Goal: Task Accomplishment & Management: Manage account settings

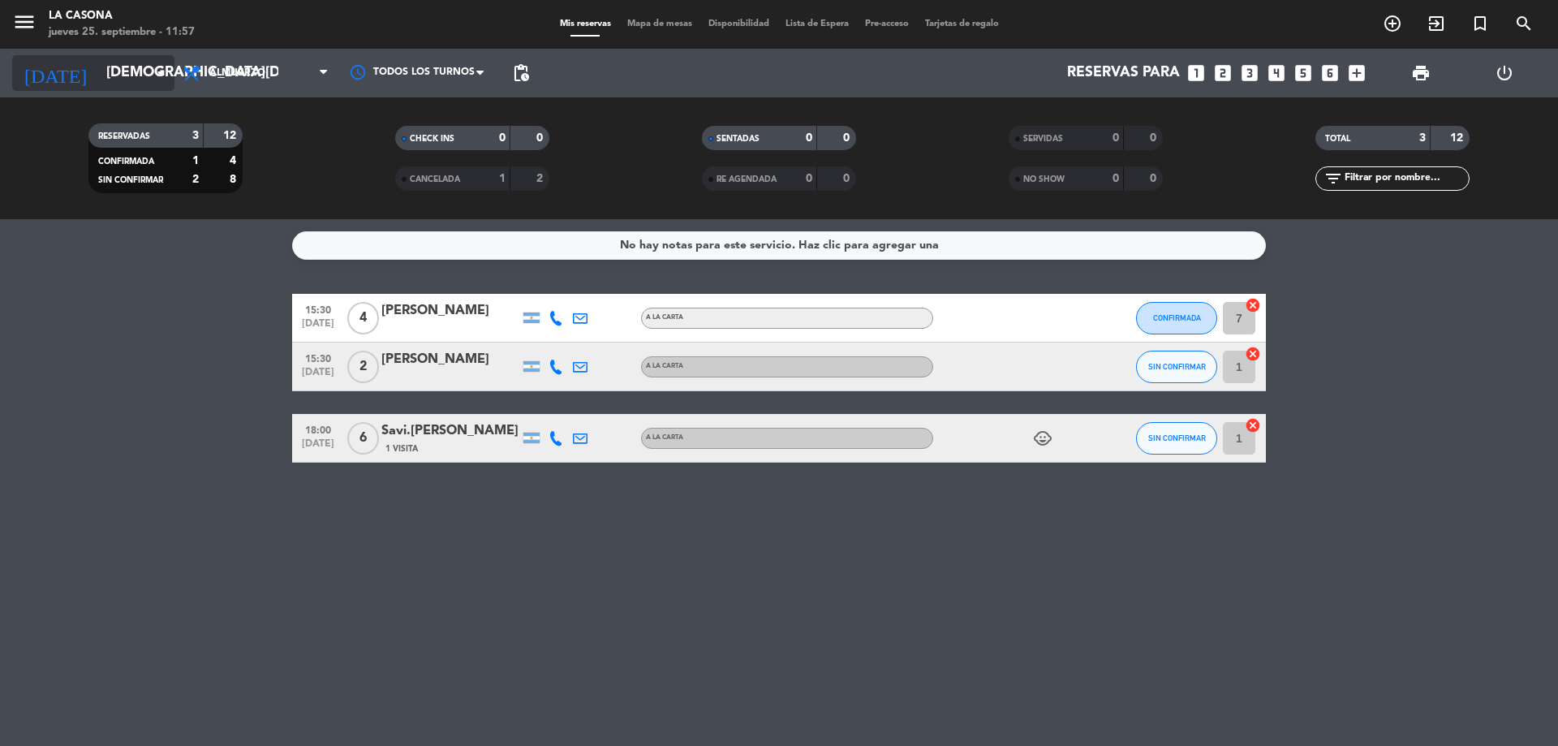
click at [121, 84] on input "[DEMOGRAPHIC_DATA][DATE]" at bounding box center [192, 73] width 188 height 32
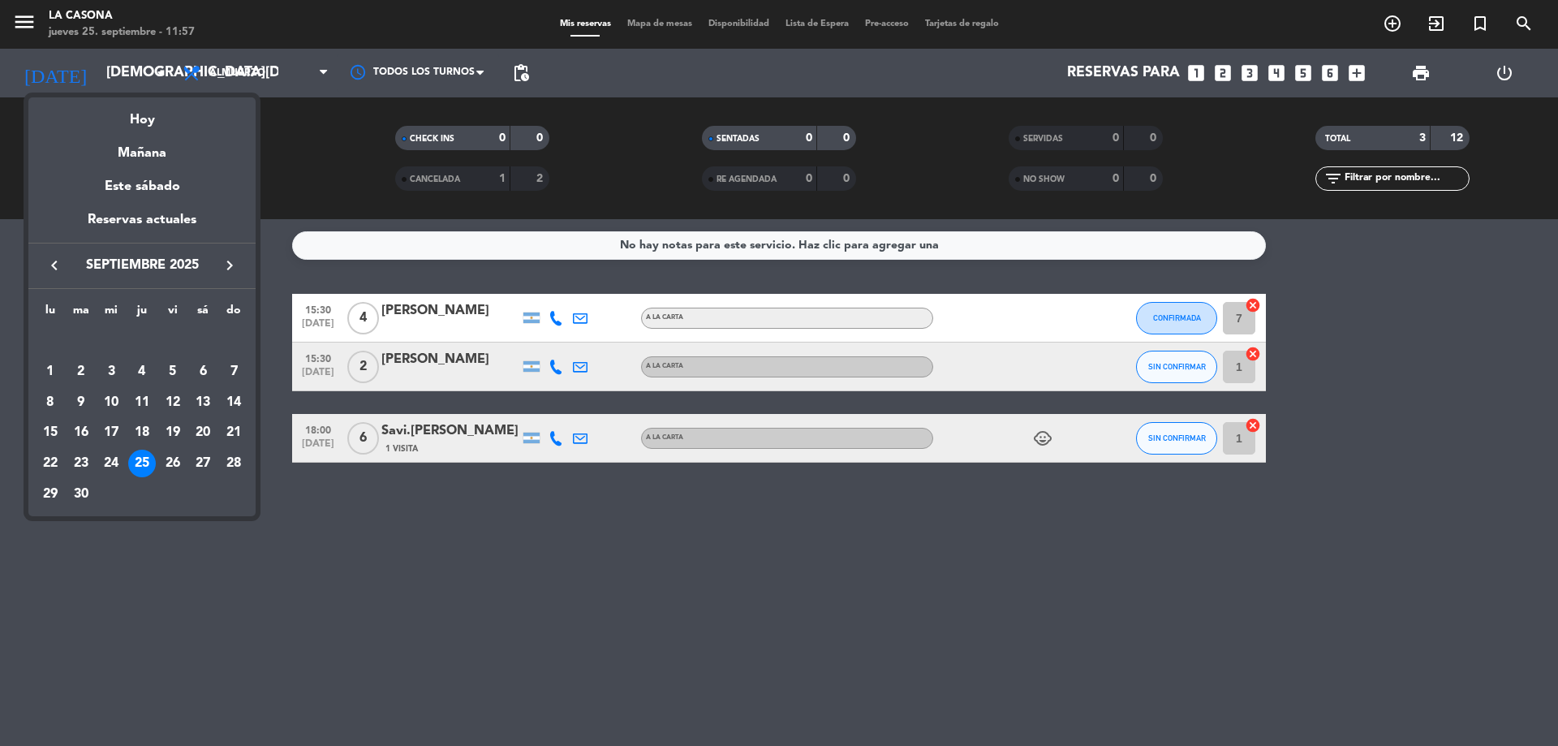
click at [158, 541] on div at bounding box center [779, 373] width 1558 height 746
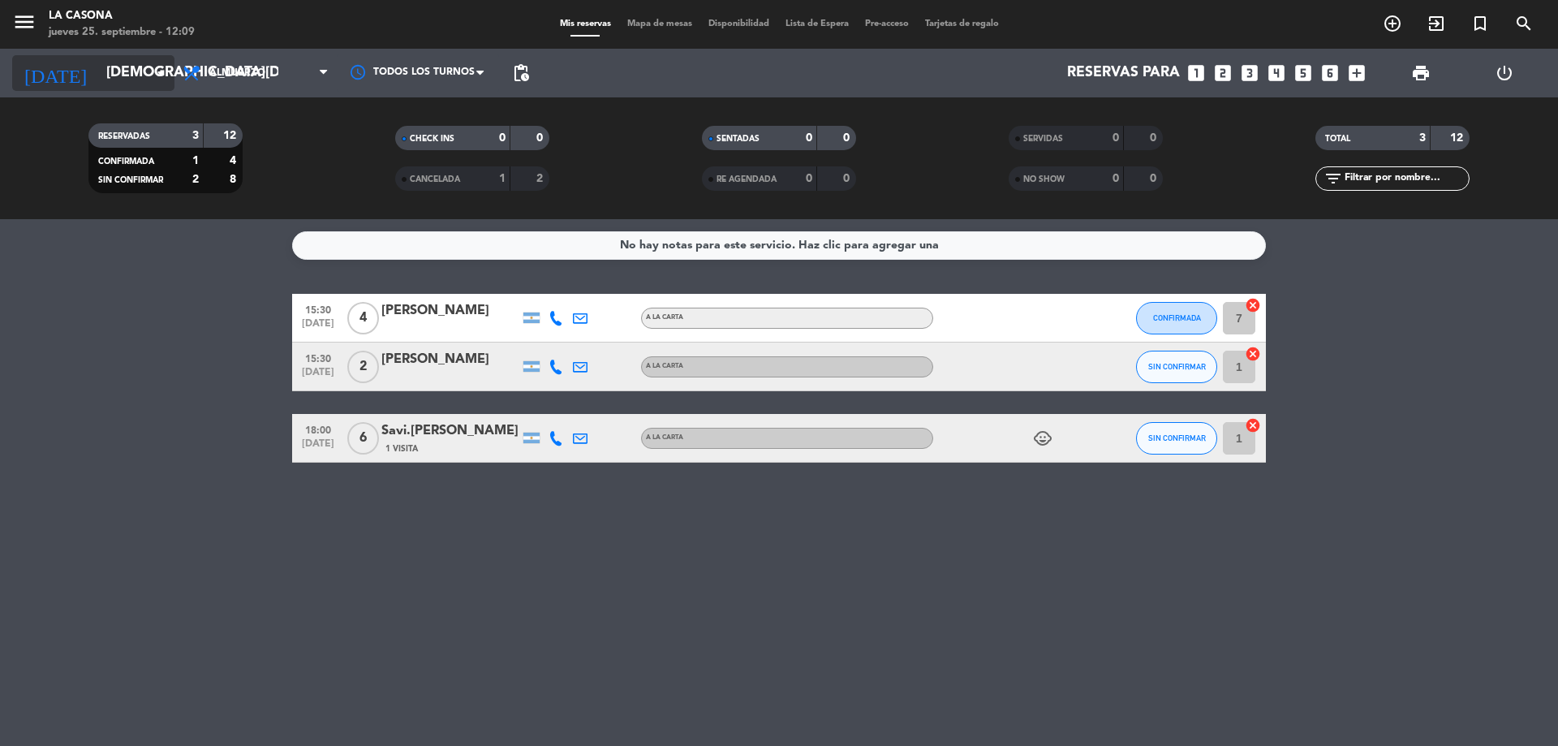
click at [136, 68] on input "[DEMOGRAPHIC_DATA][DATE]" at bounding box center [192, 73] width 188 height 32
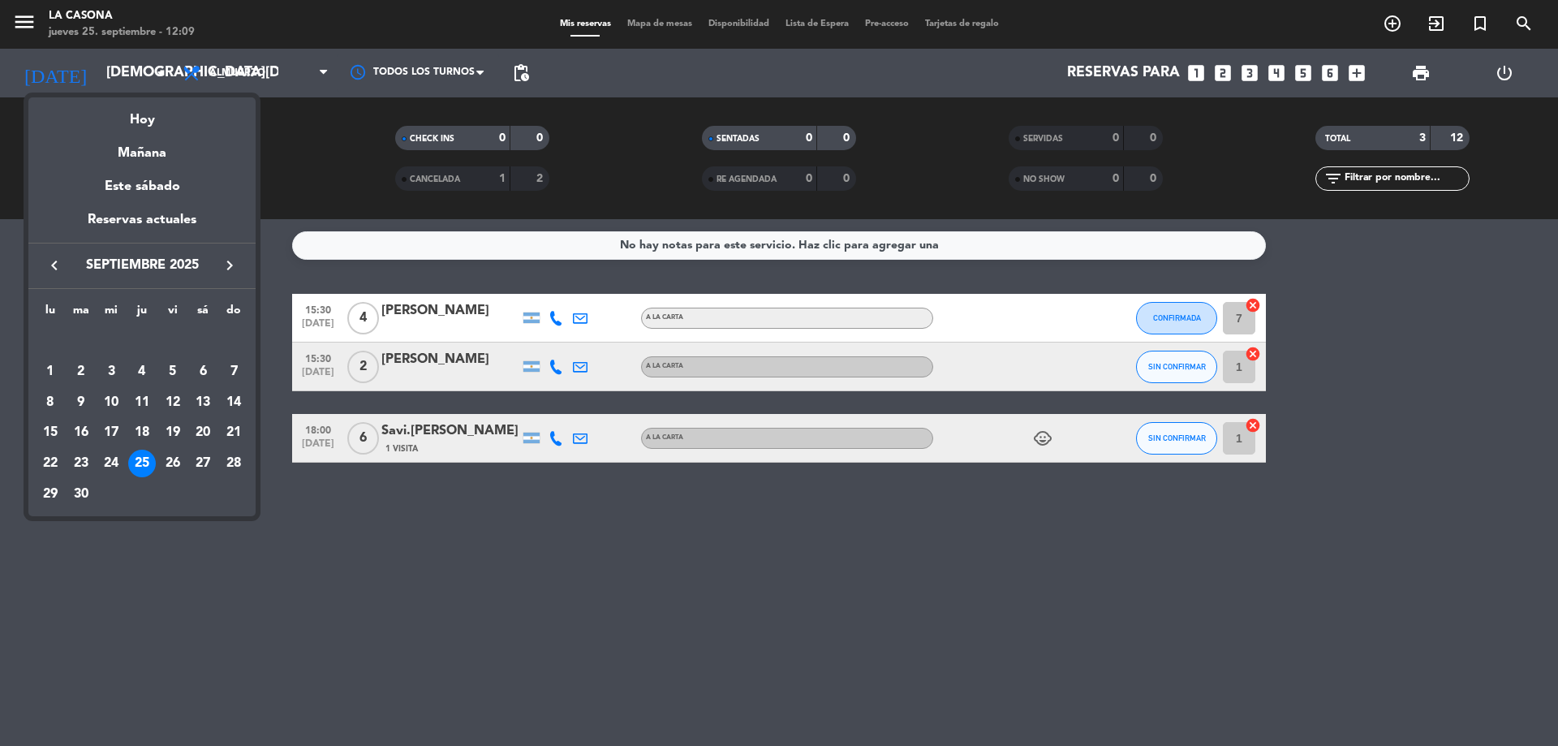
click at [224, 270] on icon "keyboard_arrow_right" at bounding box center [229, 265] width 19 height 19
click at [231, 435] on div "19" at bounding box center [234, 433] width 28 height 28
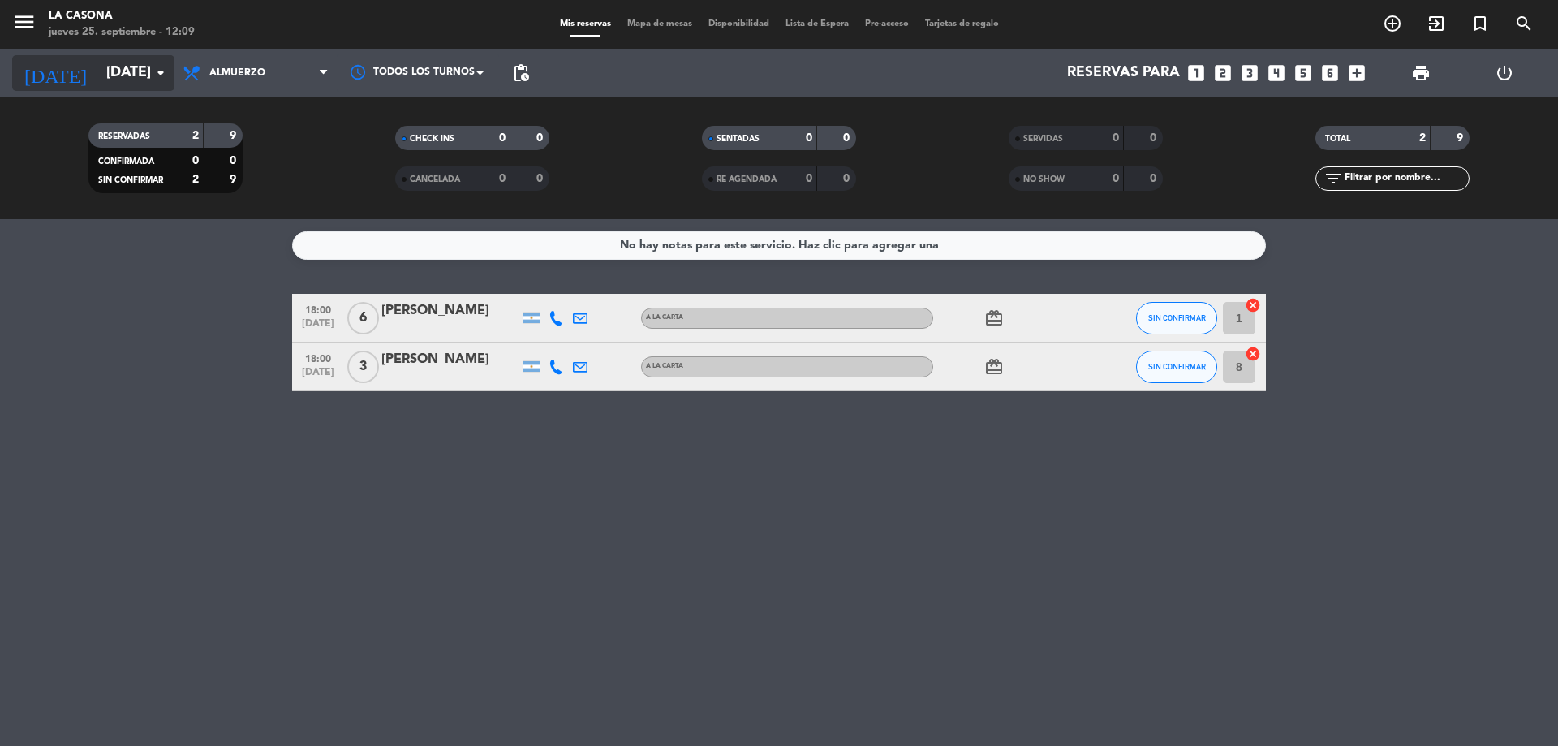
click at [152, 75] on div "[DATE] [DATE] arrow_drop_down" at bounding box center [93, 73] width 162 height 36
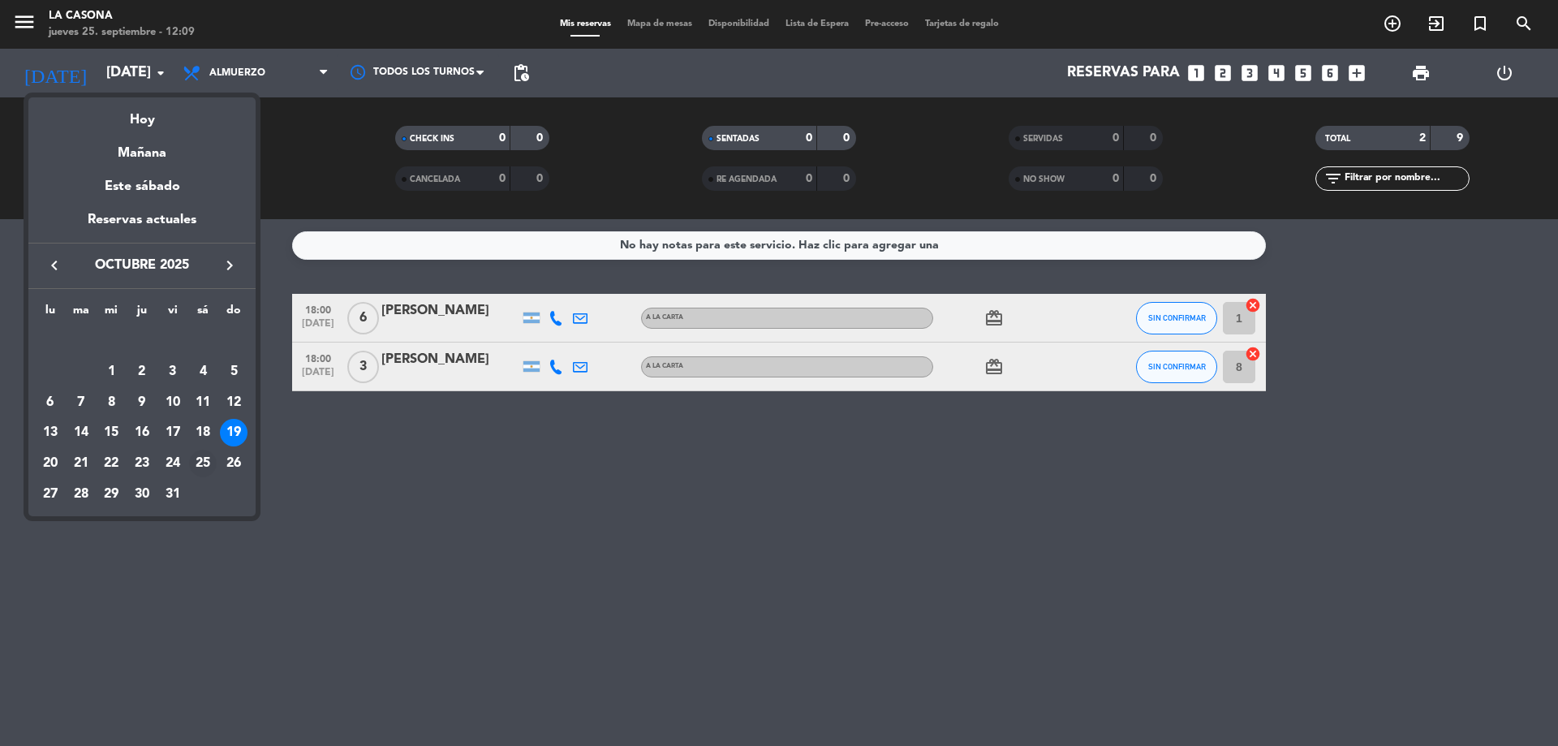
click at [201, 462] on div "25" at bounding box center [203, 464] width 28 height 28
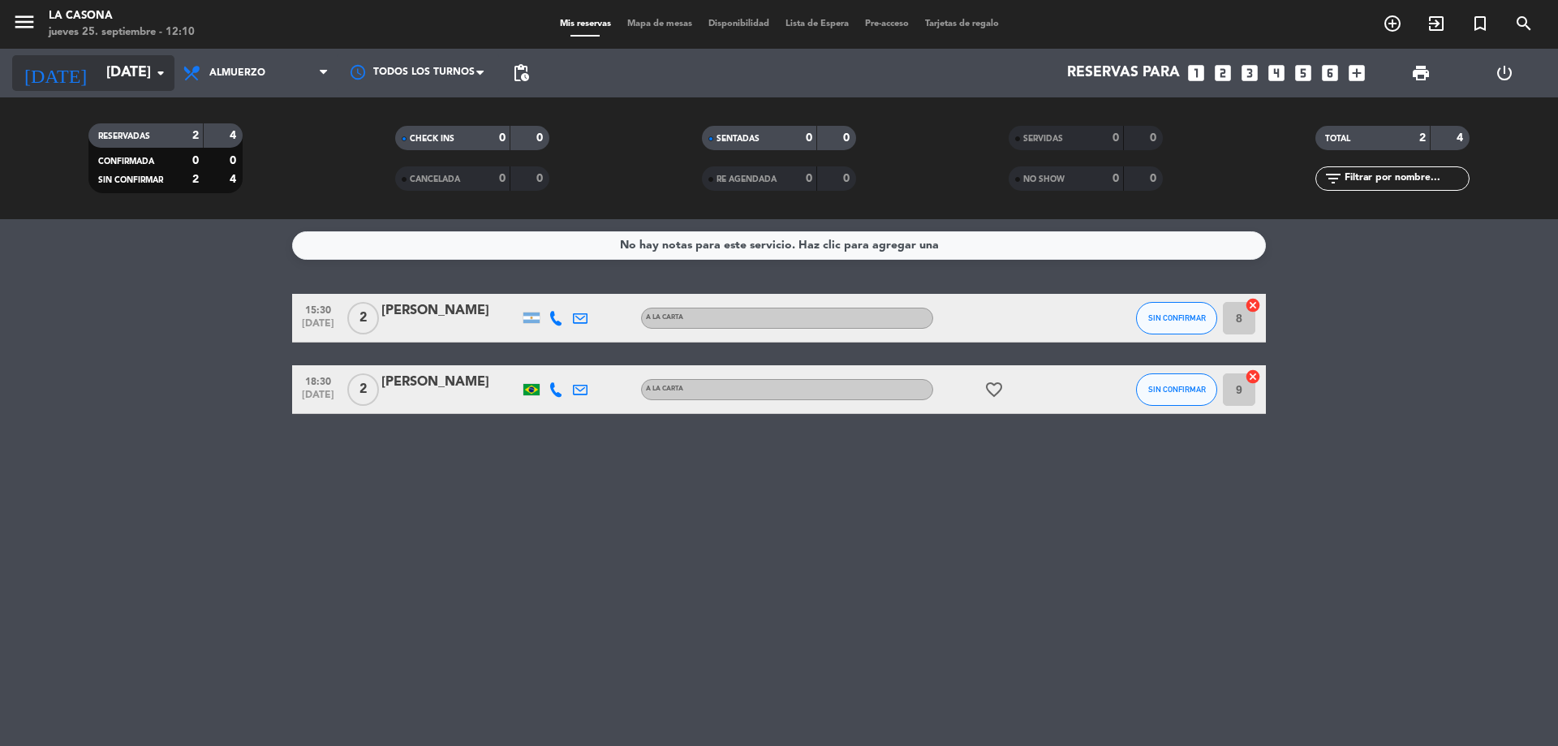
click at [144, 73] on input "[DATE]" at bounding box center [192, 73] width 188 height 32
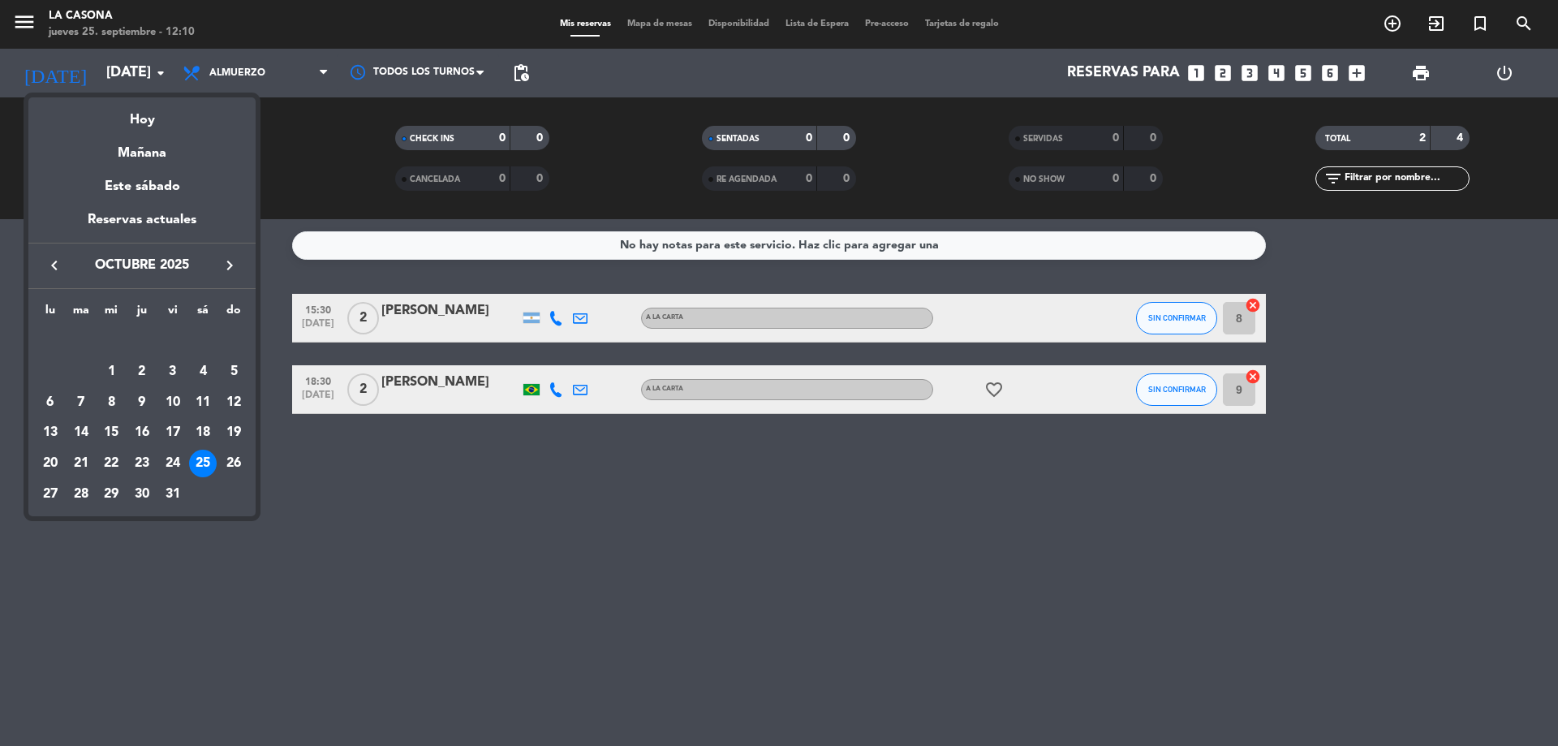
click at [48, 265] on icon "keyboard_arrow_left" at bounding box center [54, 265] width 19 height 19
click at [142, 467] on div "25" at bounding box center [142, 464] width 28 height 28
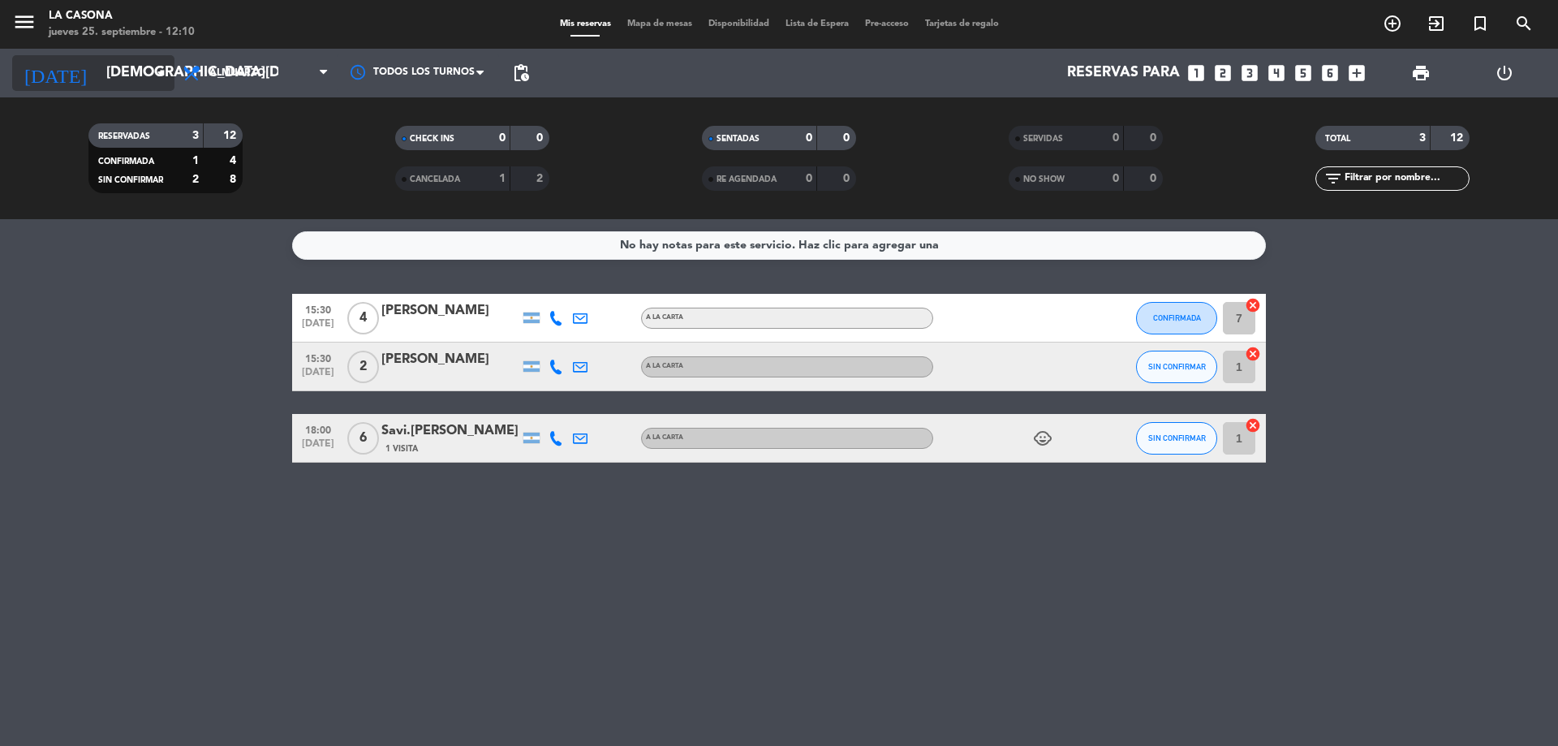
click at [98, 62] on input "[DEMOGRAPHIC_DATA][DATE]" at bounding box center [192, 73] width 188 height 32
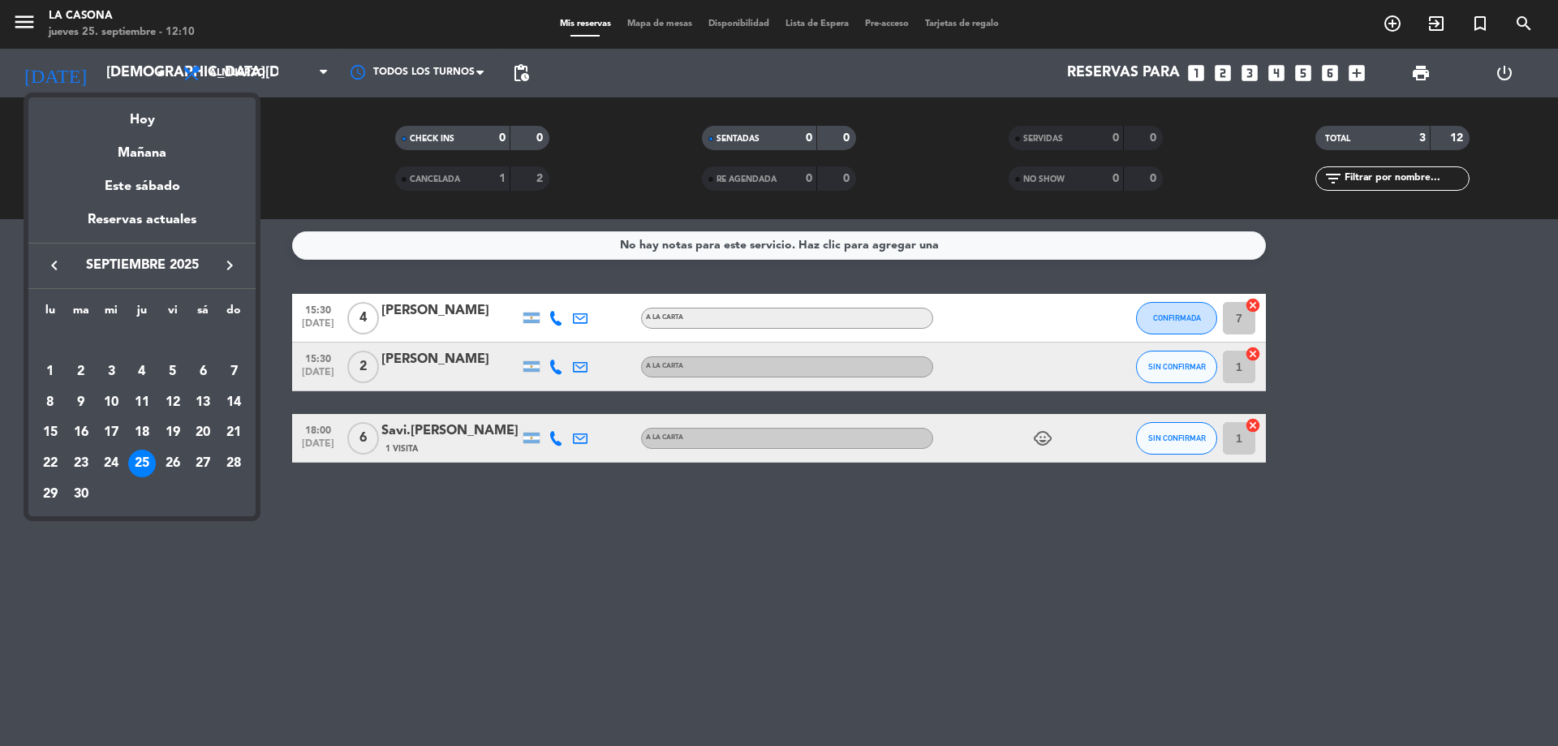
click at [234, 264] on icon "keyboard_arrow_right" at bounding box center [229, 265] width 19 height 19
click at [227, 437] on div "19" at bounding box center [234, 433] width 28 height 28
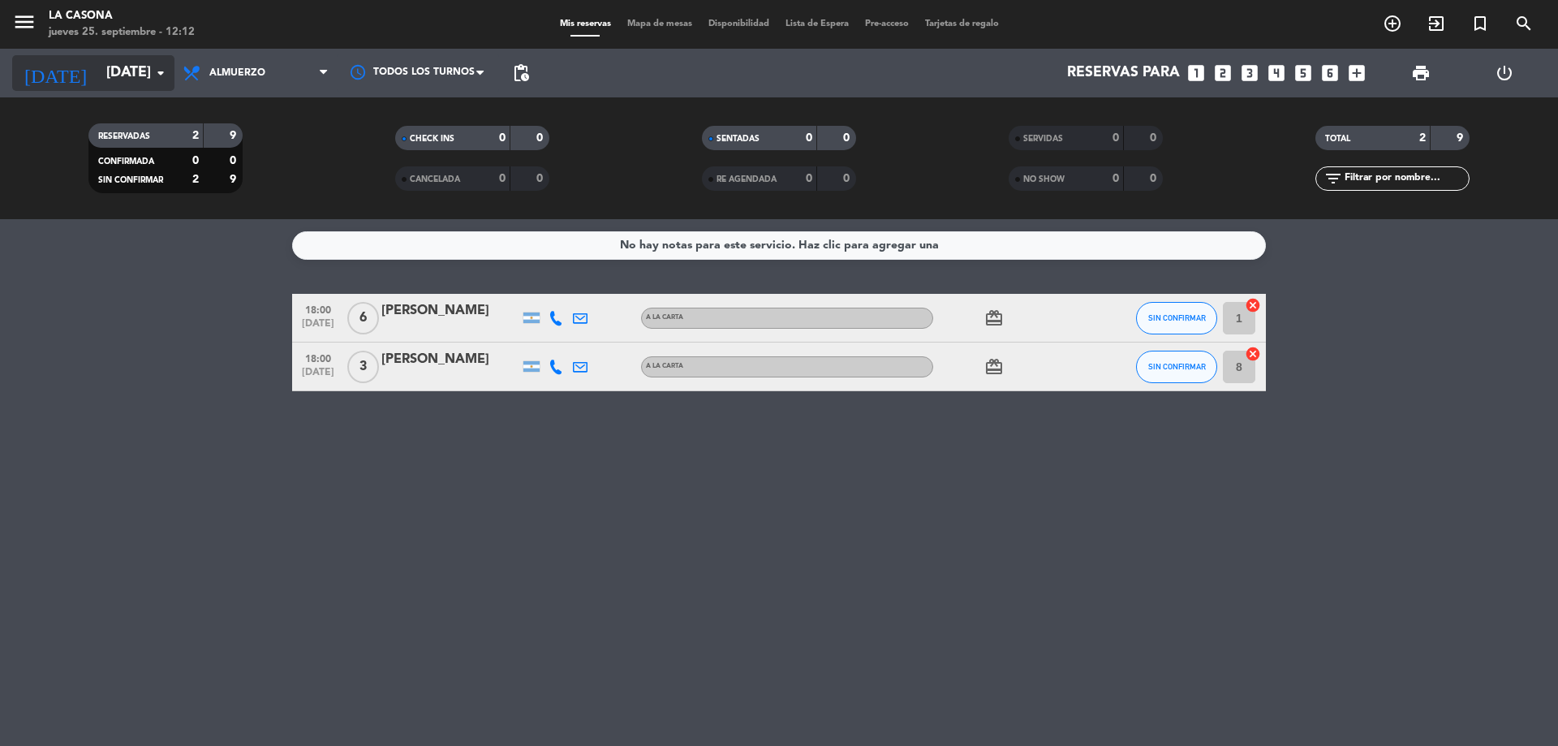
click at [150, 70] on input "[DATE]" at bounding box center [192, 73] width 188 height 32
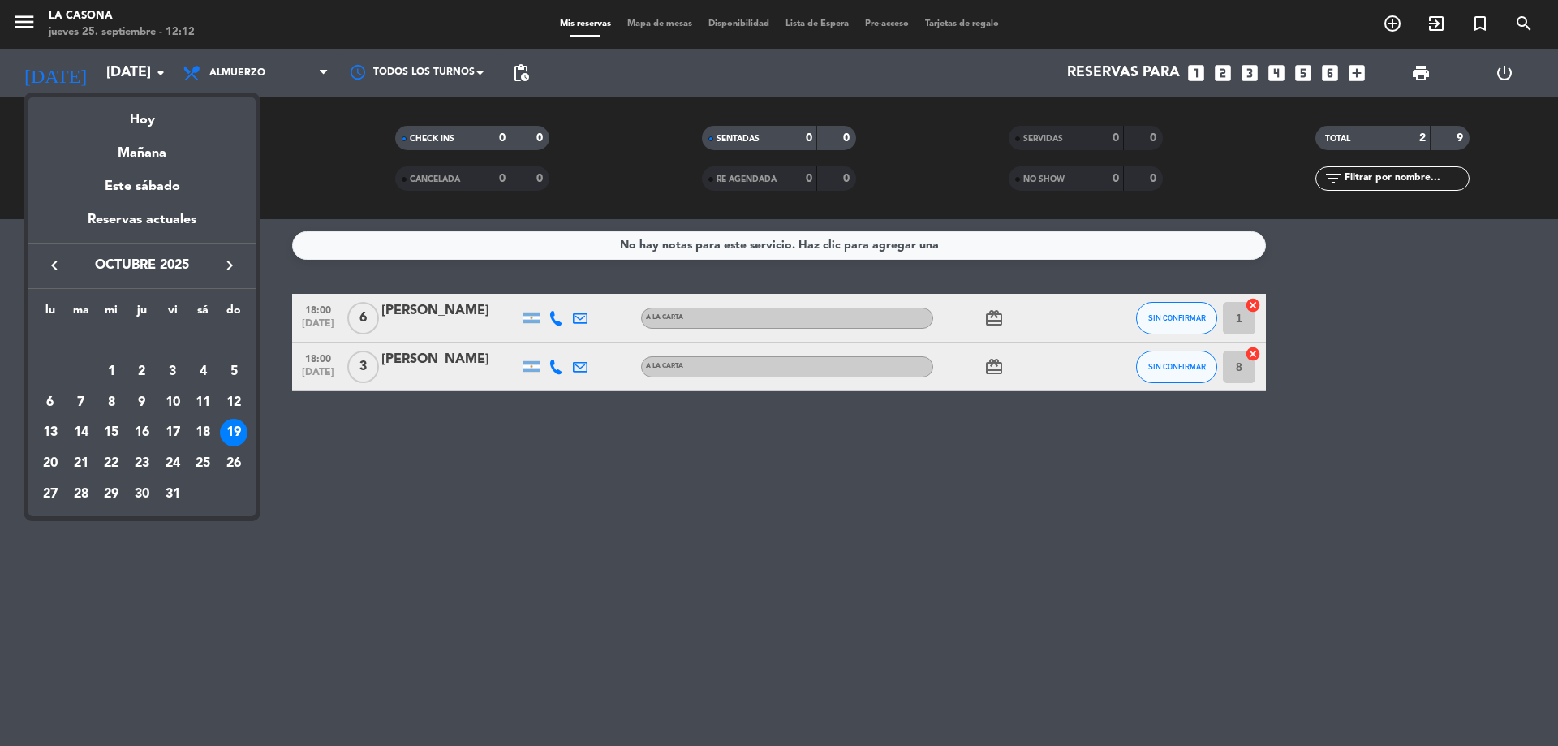
click at [59, 261] on icon "keyboard_arrow_left" at bounding box center [54, 265] width 19 height 19
click at [205, 460] on div "27" at bounding box center [203, 464] width 28 height 28
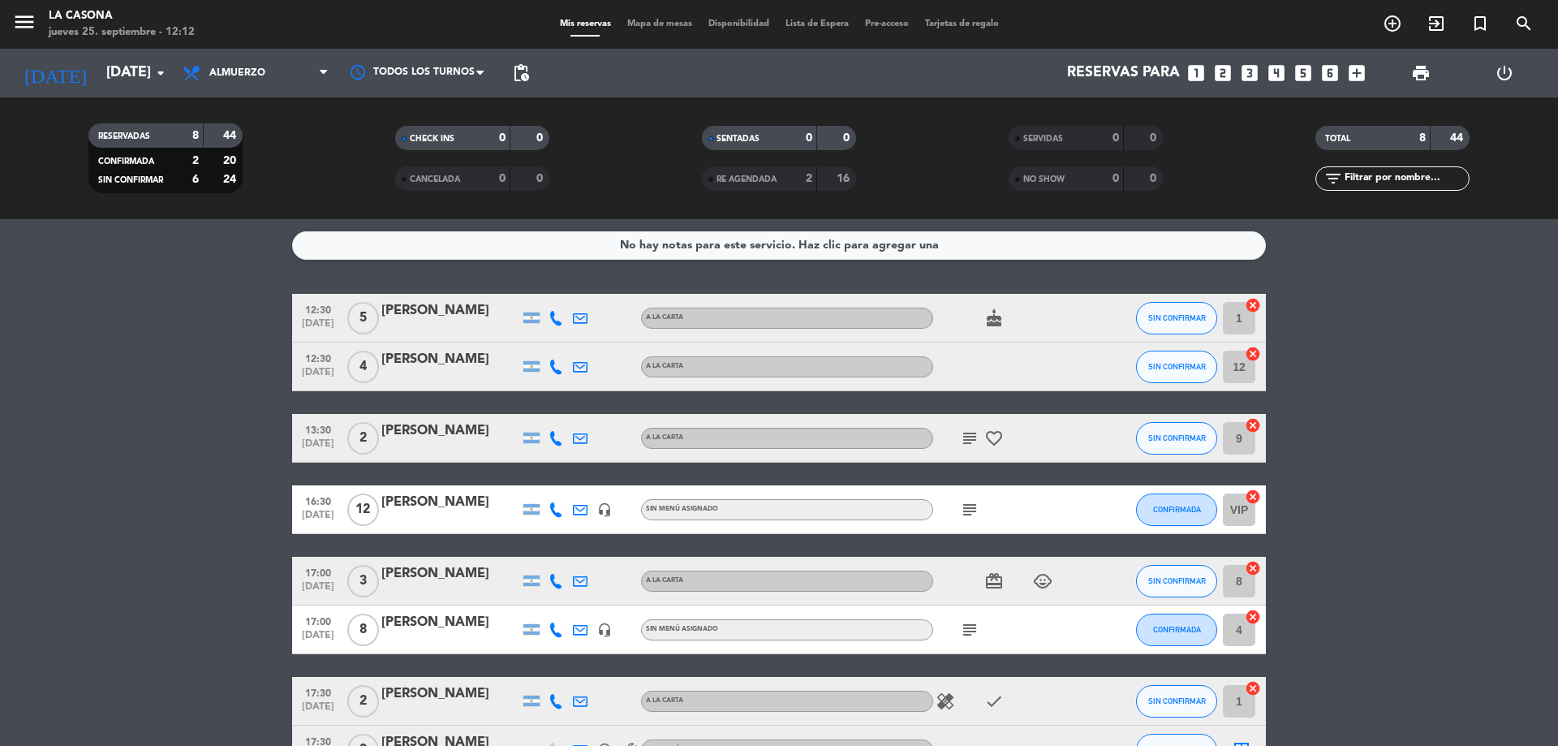
click at [964, 433] on icon "subject" at bounding box center [969, 437] width 19 height 19
click at [974, 520] on div "subject" at bounding box center [1006, 509] width 146 height 48
click at [970, 516] on icon "subject" at bounding box center [969, 509] width 19 height 19
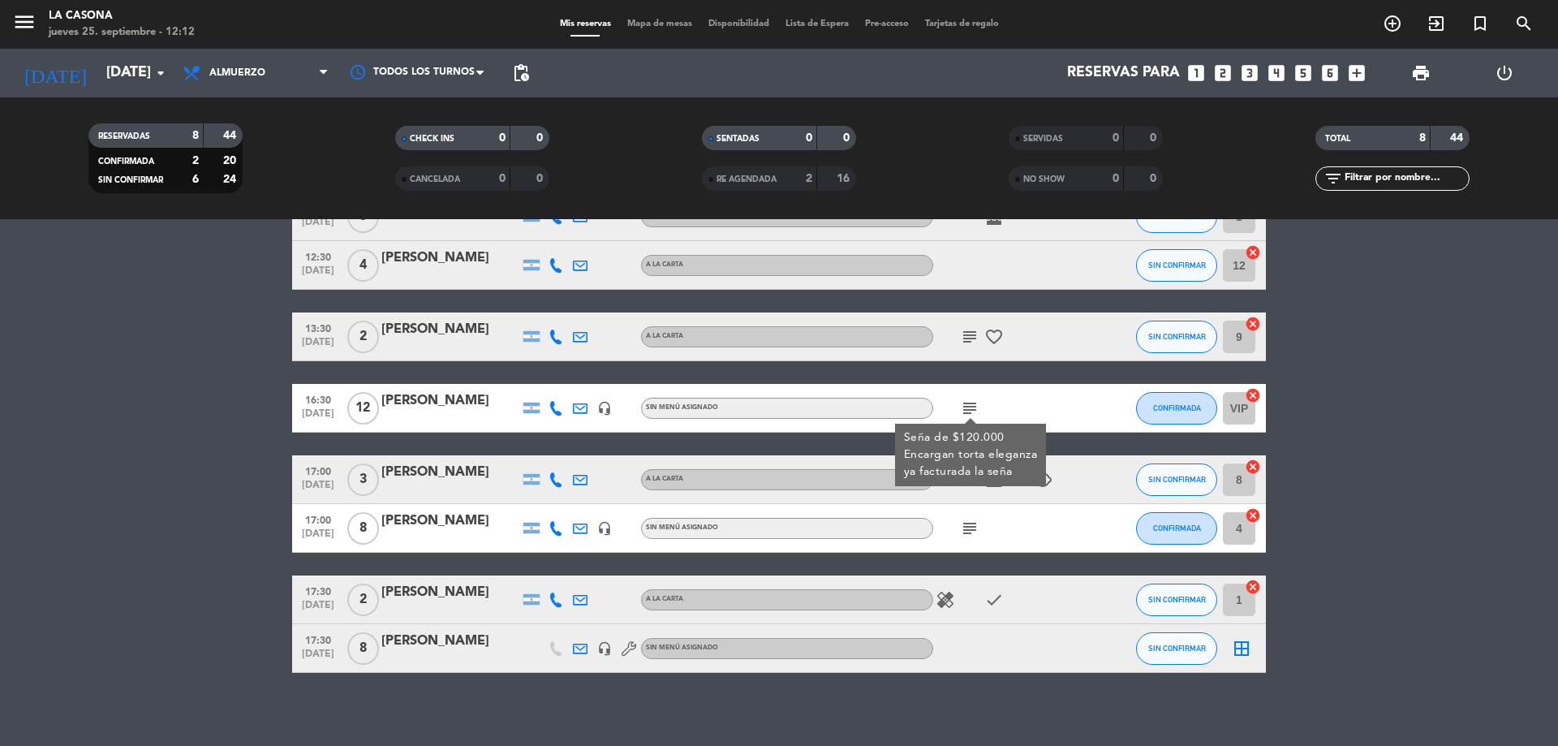
scroll to position [110, 0]
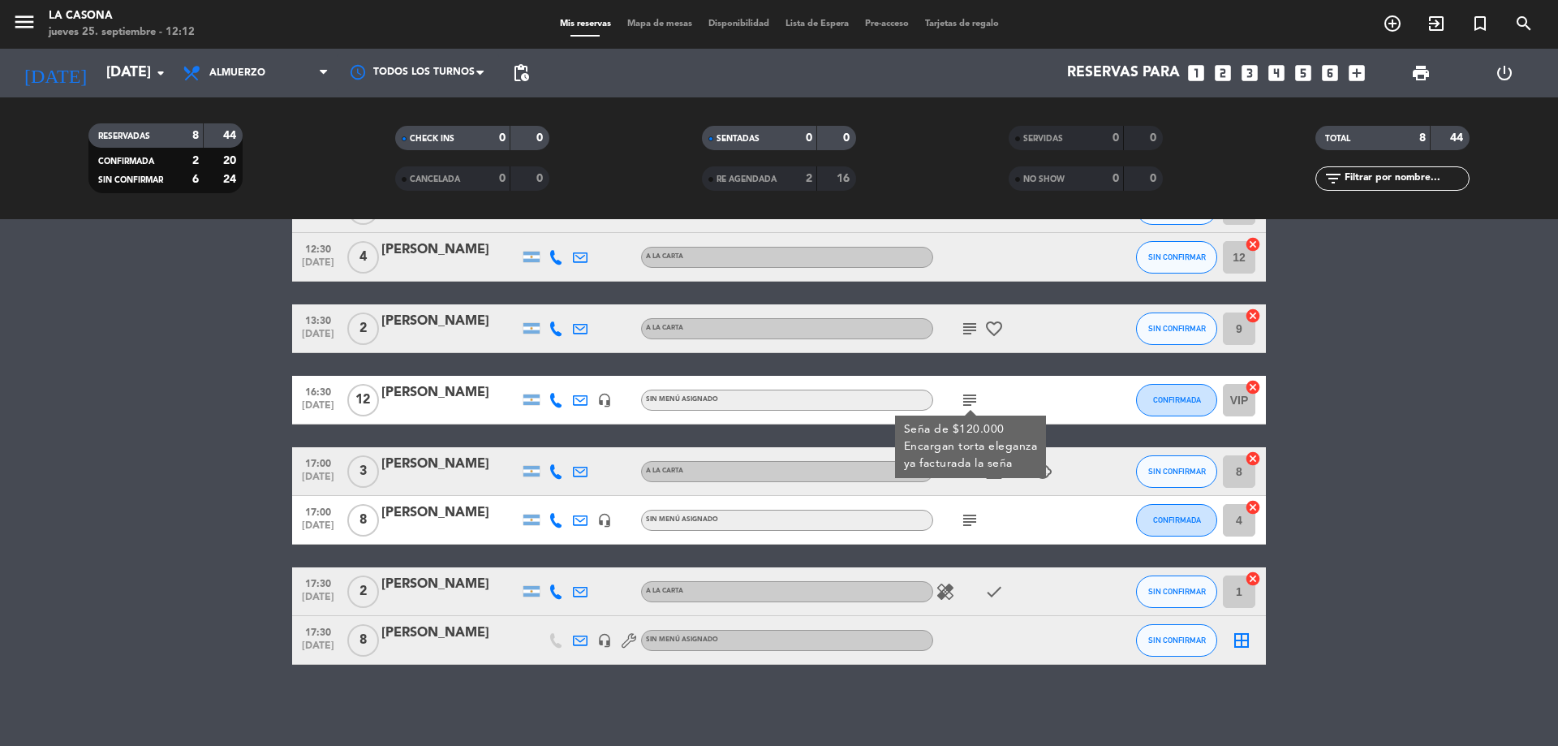
click at [971, 518] on icon "subject" at bounding box center [969, 519] width 19 height 19
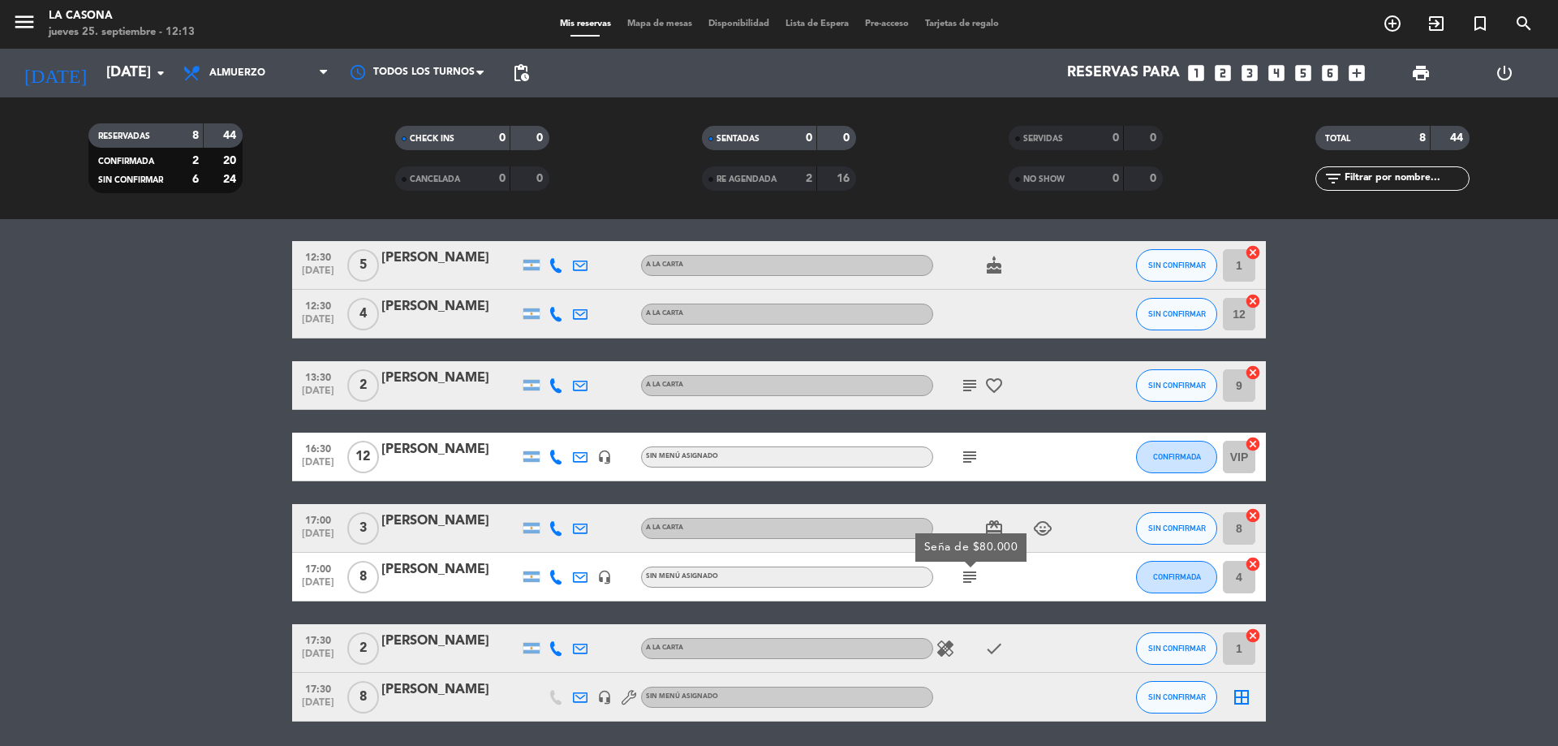
scroll to position [28, 0]
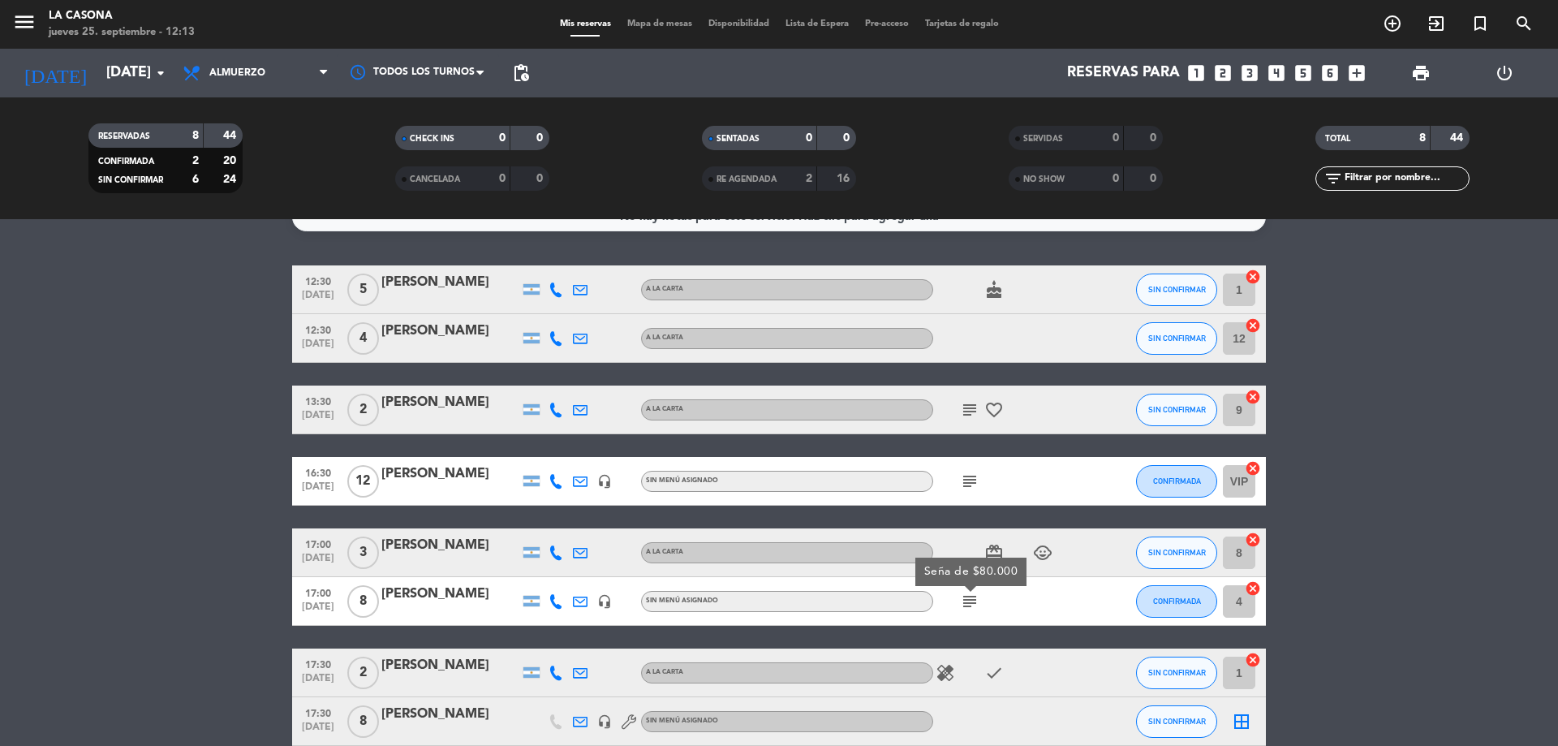
click at [965, 488] on icon "subject" at bounding box center [969, 481] width 19 height 19
click at [964, 416] on icon "subject" at bounding box center [969, 409] width 19 height 19
click at [1346, 506] on bookings-row "12:30 [DATE] 5 [PERSON_NAME] A LA CARTA cake SIN CONFIRMAR 1 cancel 12:30 [DATE…" at bounding box center [779, 505] width 1558 height 480
click at [136, 58] on input "[DATE]" at bounding box center [192, 73] width 188 height 32
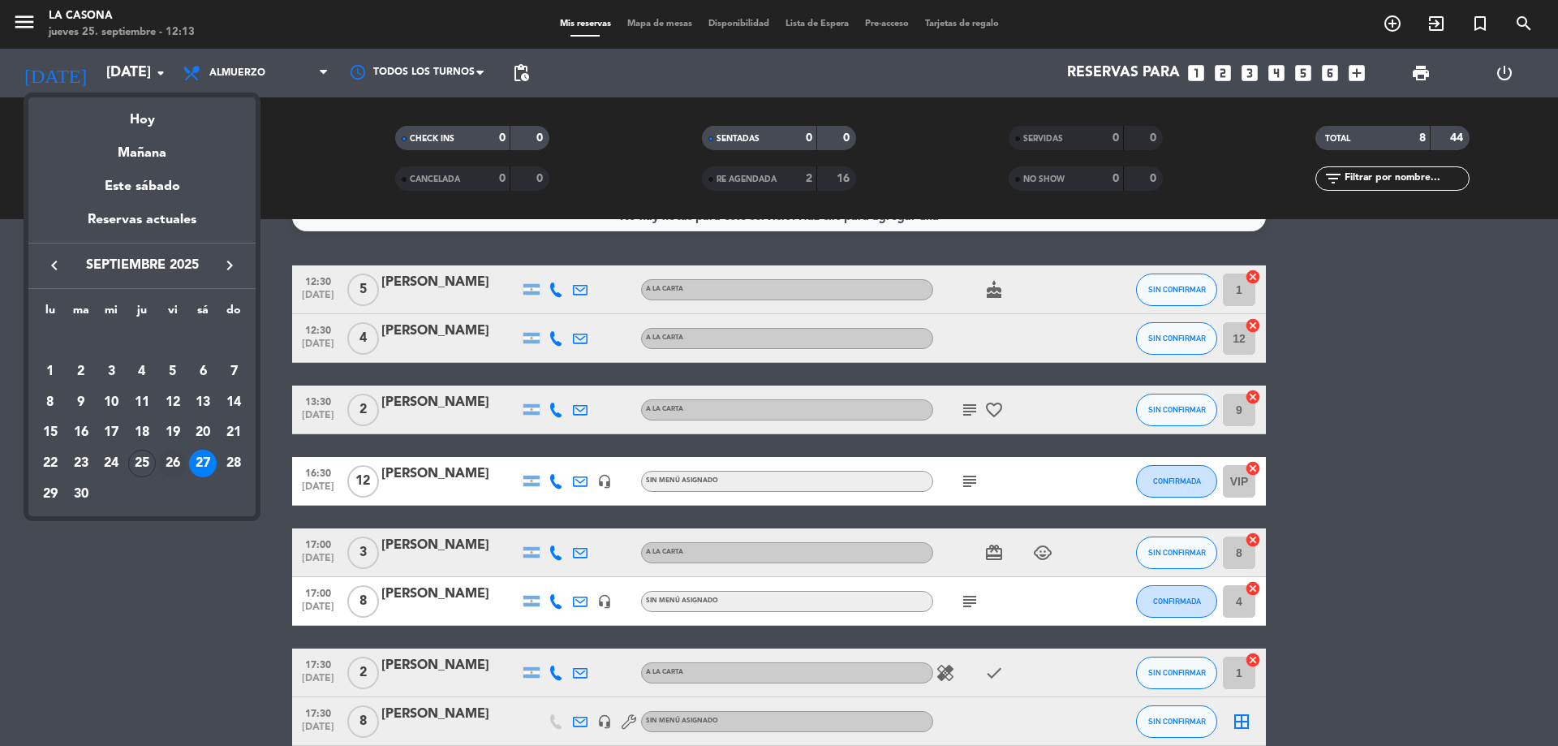
click at [175, 464] on div "26" at bounding box center [173, 464] width 28 height 28
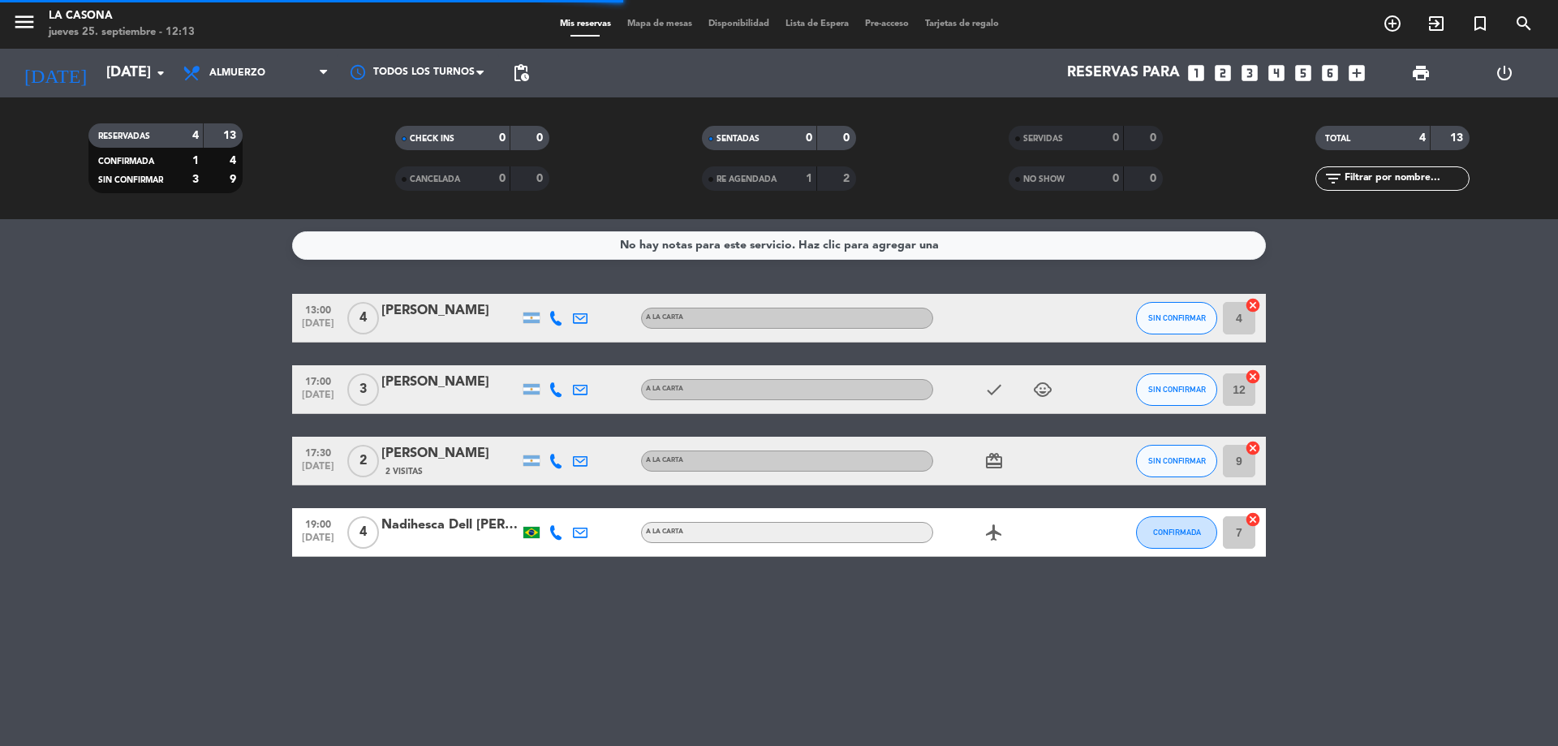
scroll to position [0, 0]
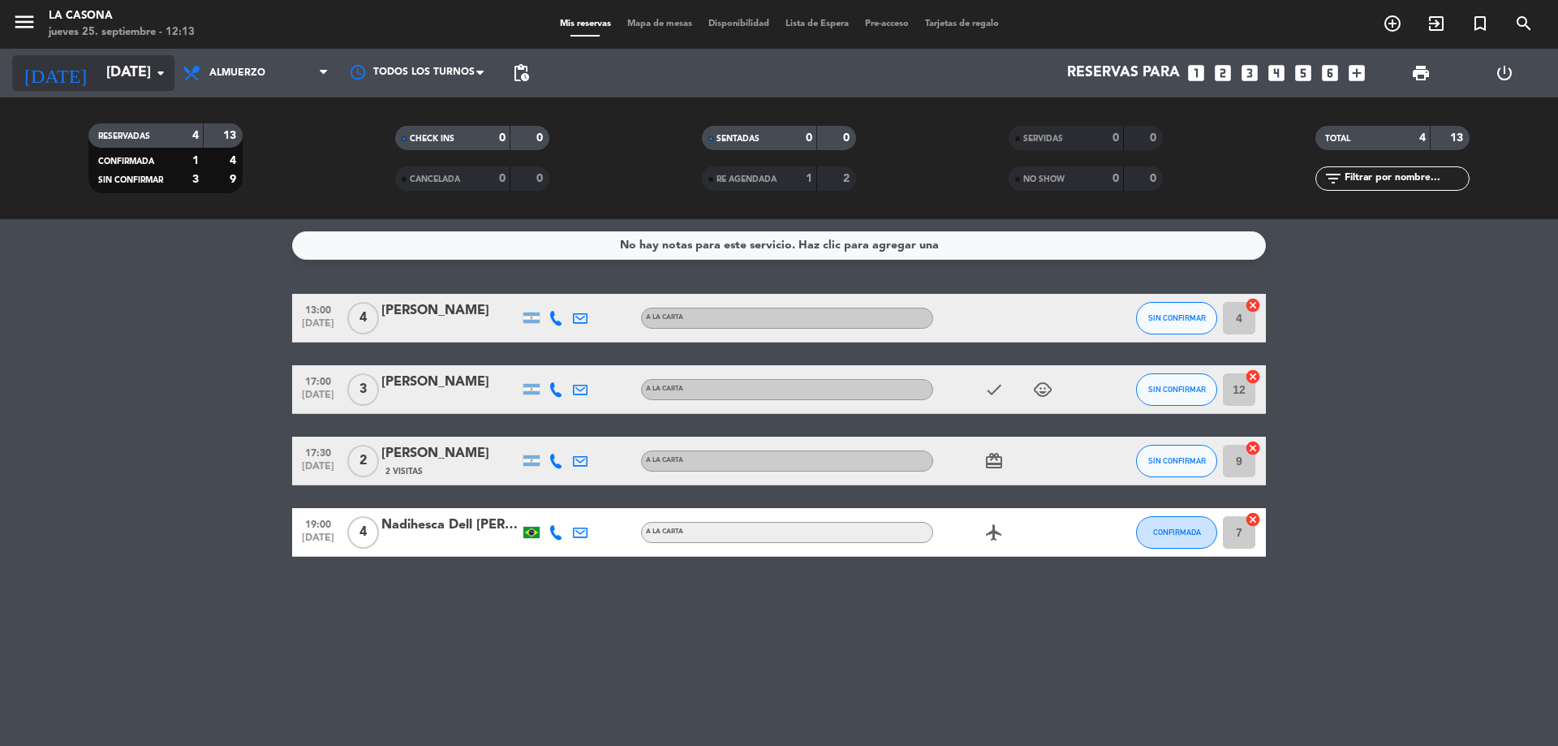
click at [149, 80] on input "[DATE]" at bounding box center [192, 73] width 188 height 32
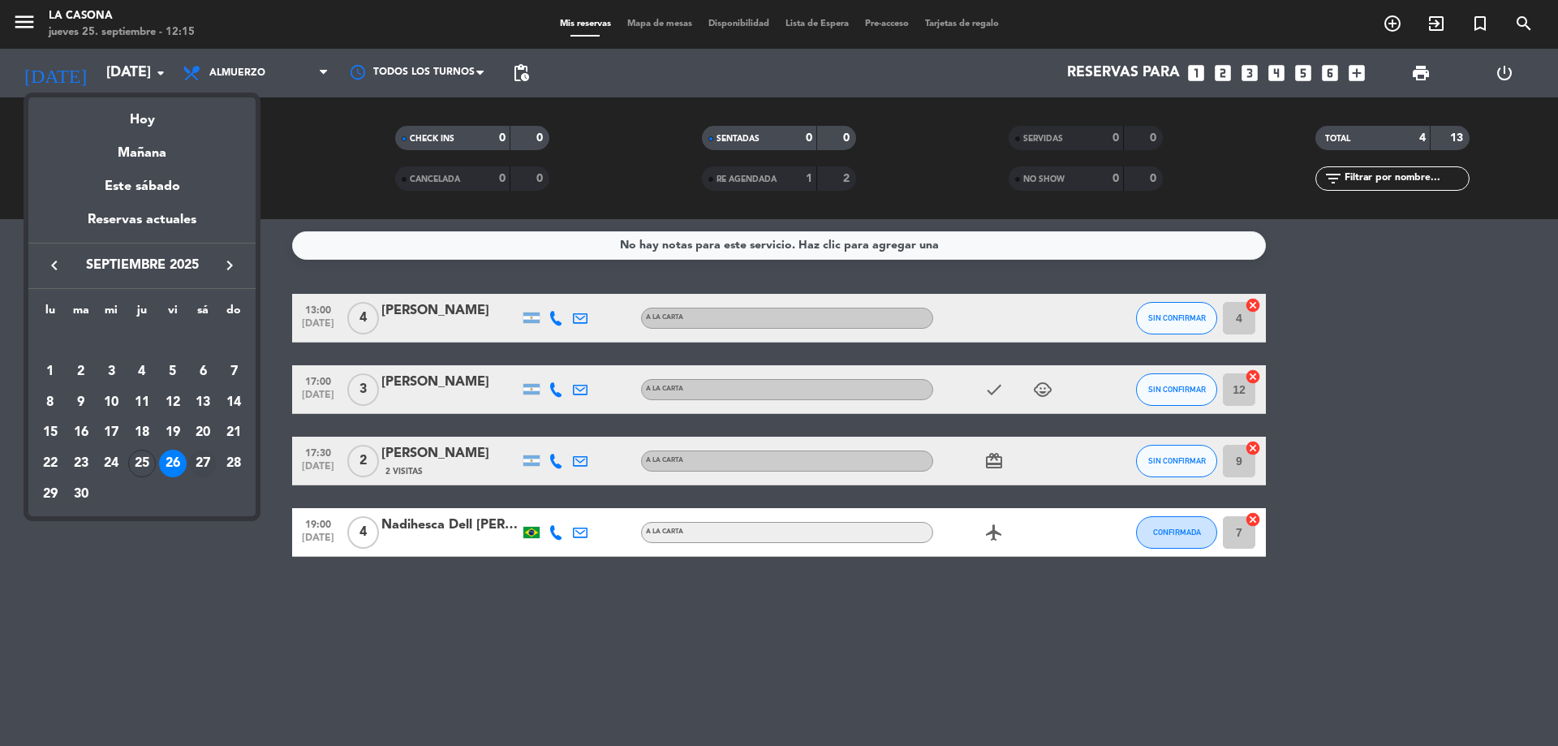
click at [197, 464] on div "27" at bounding box center [203, 464] width 28 height 28
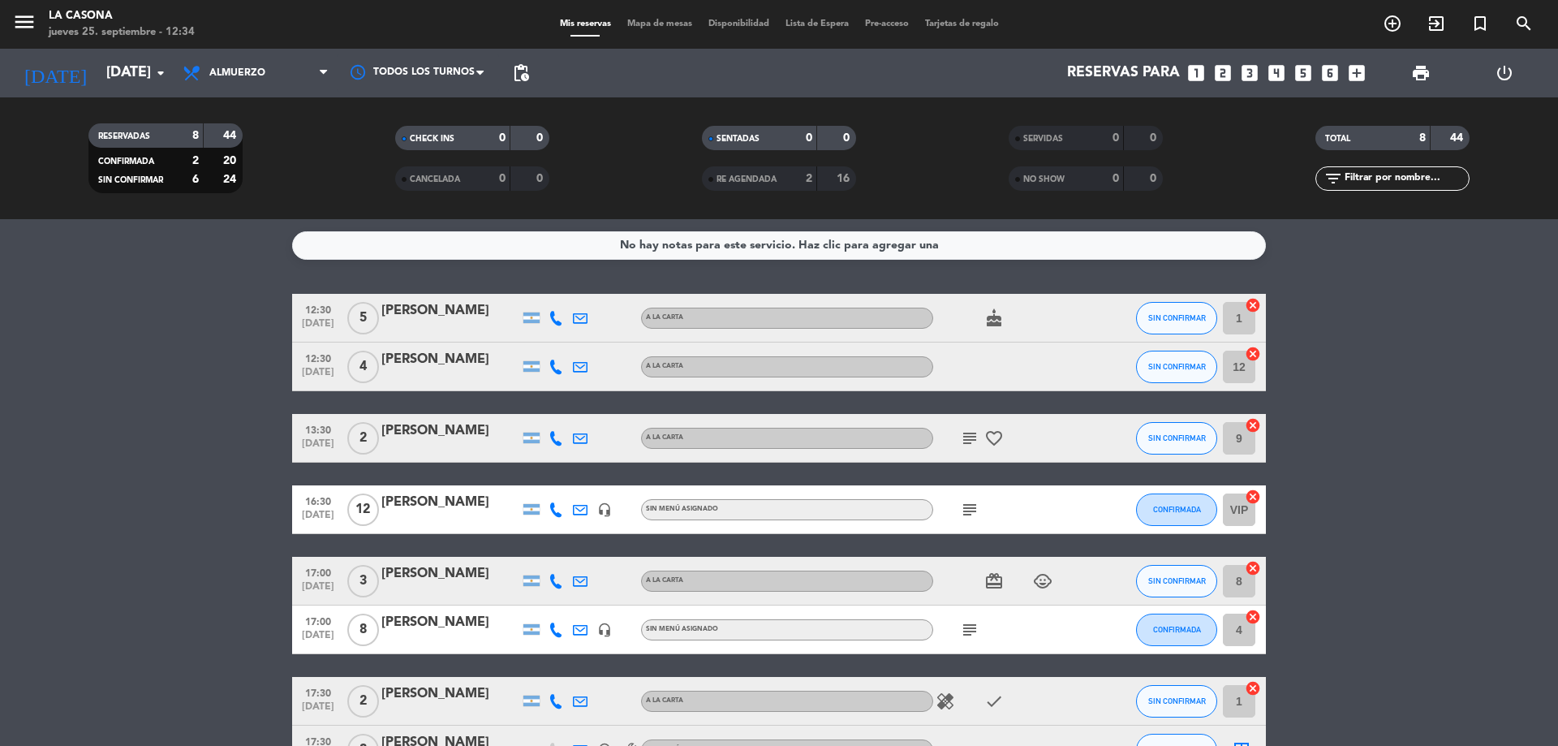
click at [965, 441] on icon "subject" at bounding box center [969, 437] width 19 height 19
click at [971, 517] on icon "subject" at bounding box center [969, 509] width 19 height 19
click at [1330, 475] on bookings-row "12:30 [DATE] 5 [PERSON_NAME] A LA CARTA cake SIN CONFIRMAR 1 cancel 12:30 [DATE…" at bounding box center [779, 534] width 1558 height 480
click at [975, 632] on icon "subject" at bounding box center [969, 629] width 19 height 19
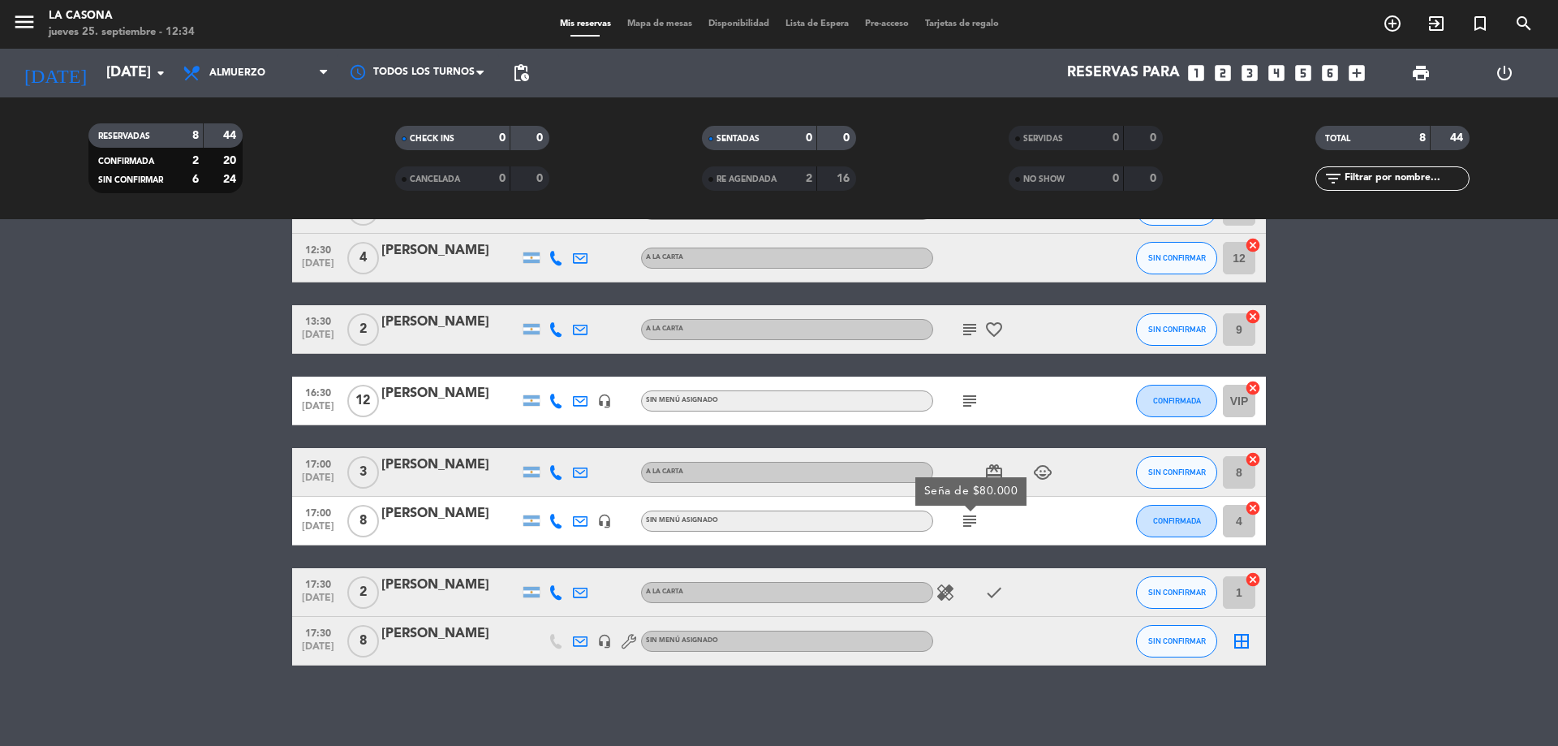
scroll to position [110, 0]
click at [938, 594] on icon "healing" at bounding box center [945, 591] width 19 height 19
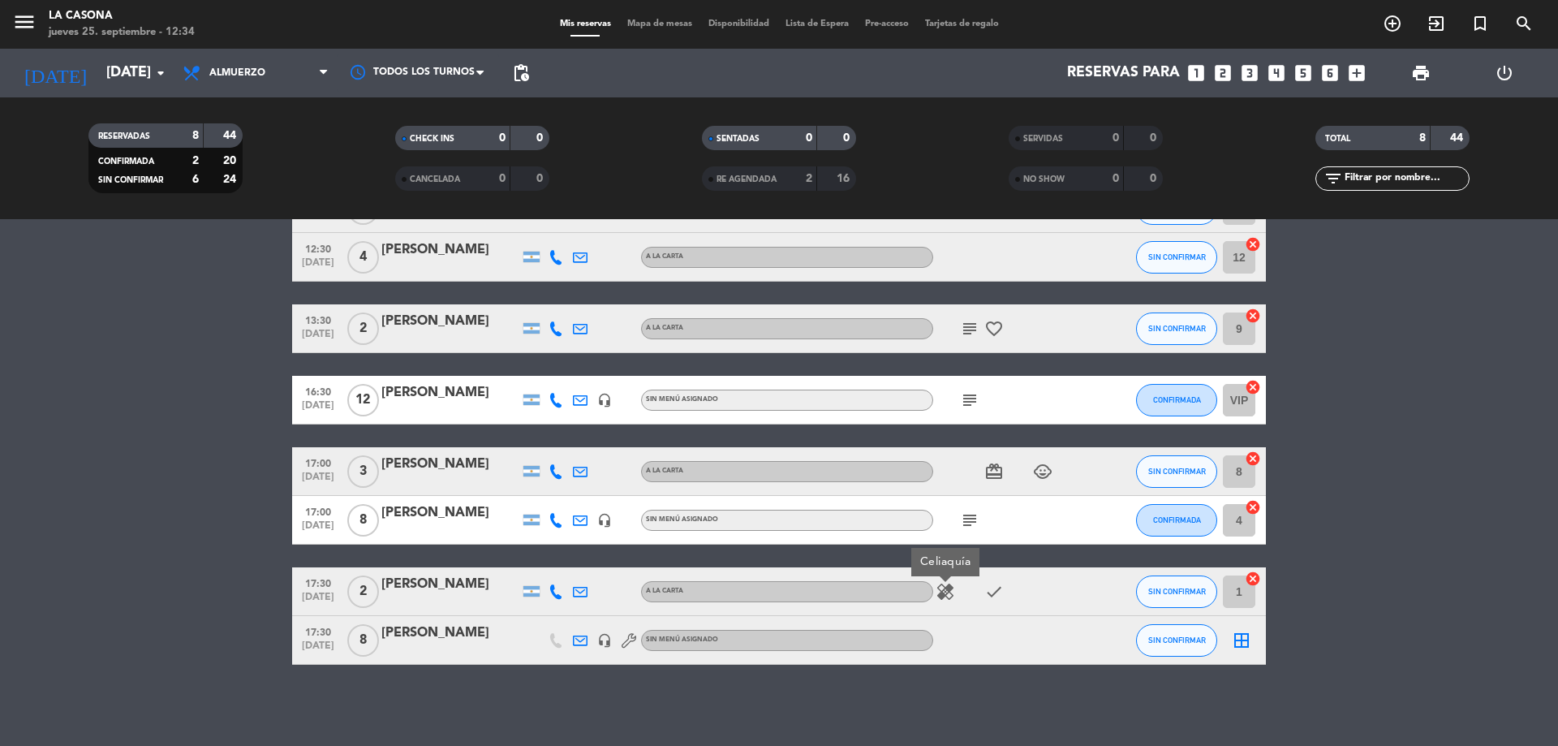
click at [226, 475] on bookings-row "12:30 [DATE] 5 [PERSON_NAME] A LA CARTA cake SIN CONFIRMAR 1 cancel 12:30 [DATE…" at bounding box center [779, 424] width 1558 height 480
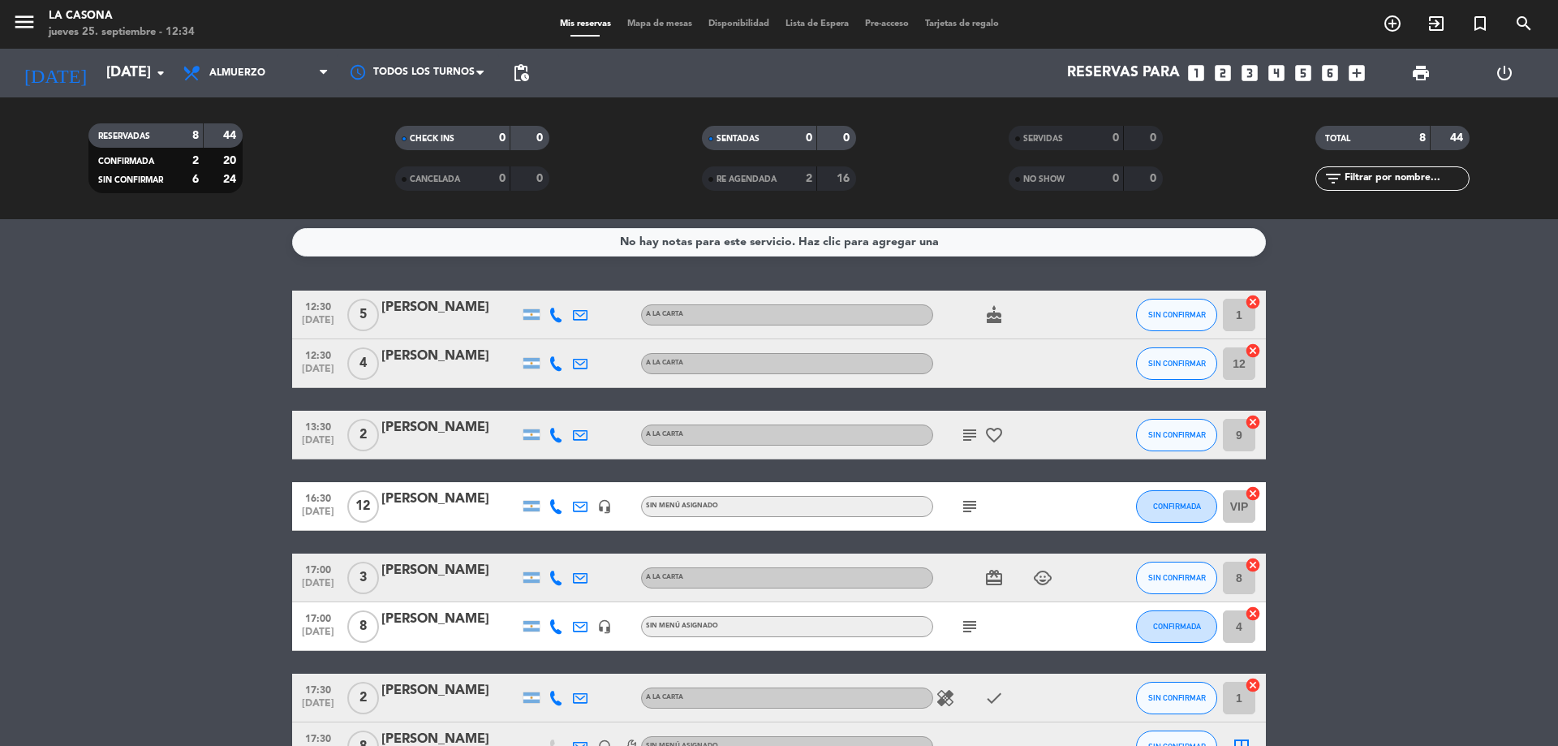
scroll to position [0, 0]
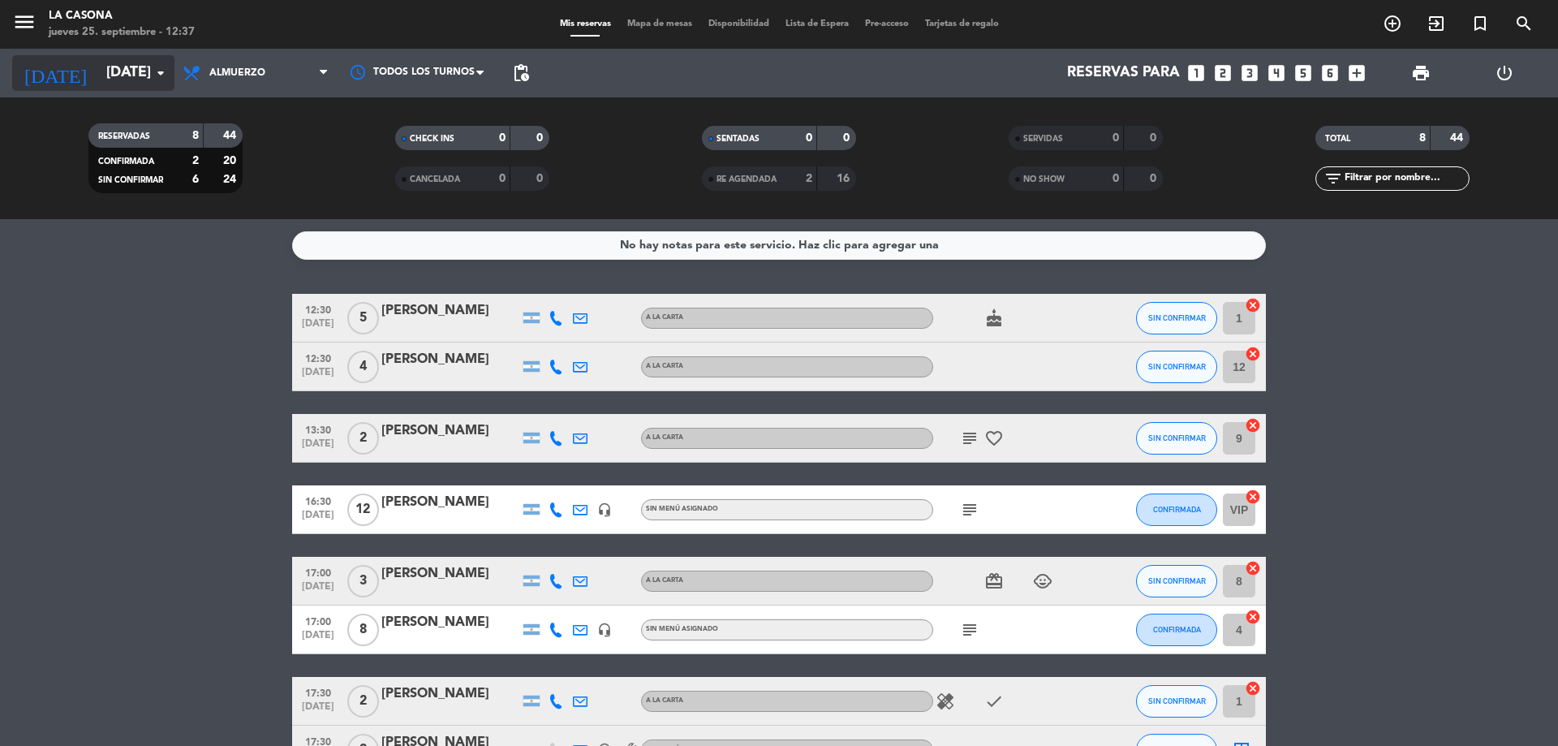
click at [135, 63] on input "[DATE]" at bounding box center [192, 73] width 188 height 32
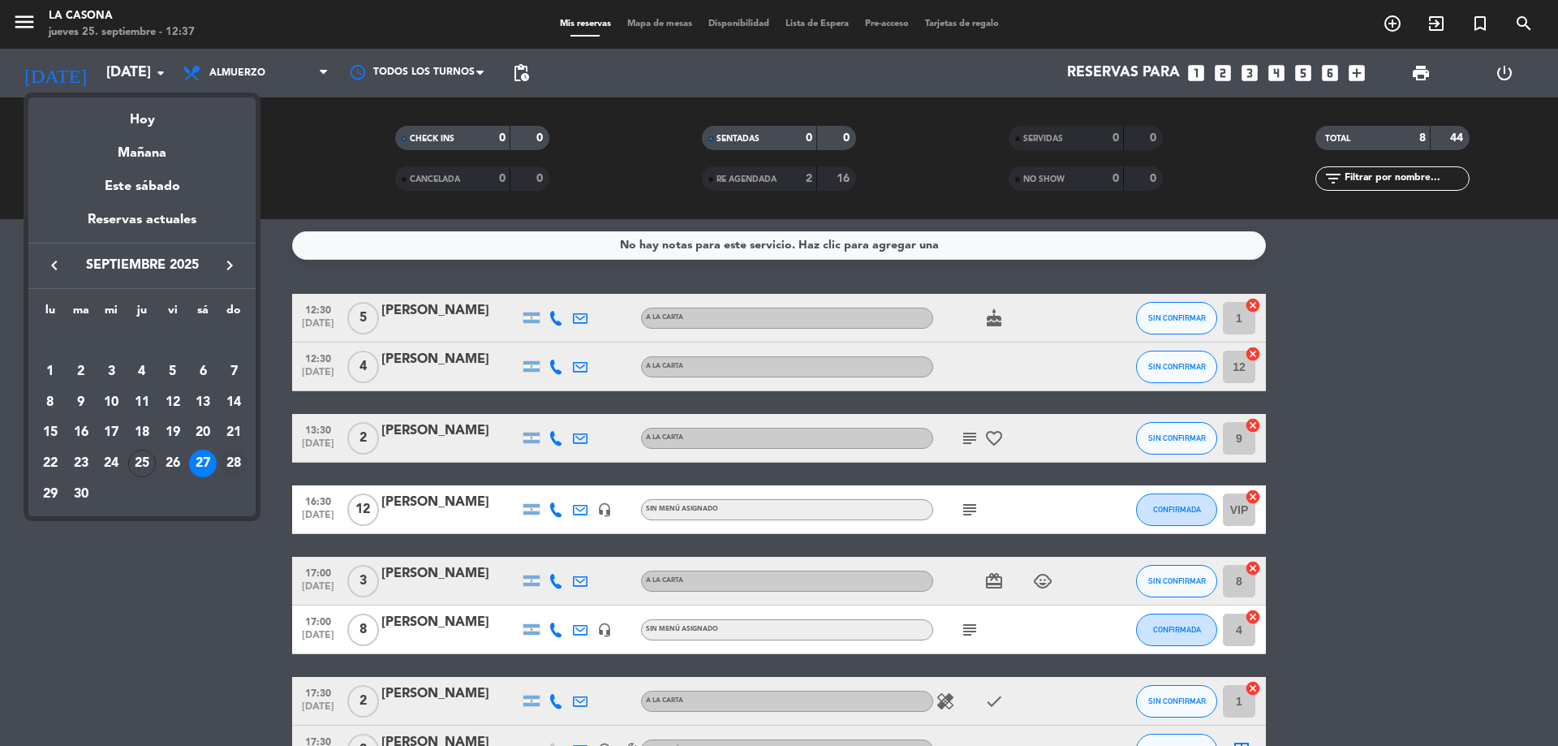
click at [228, 464] on div "28" at bounding box center [234, 464] width 28 height 28
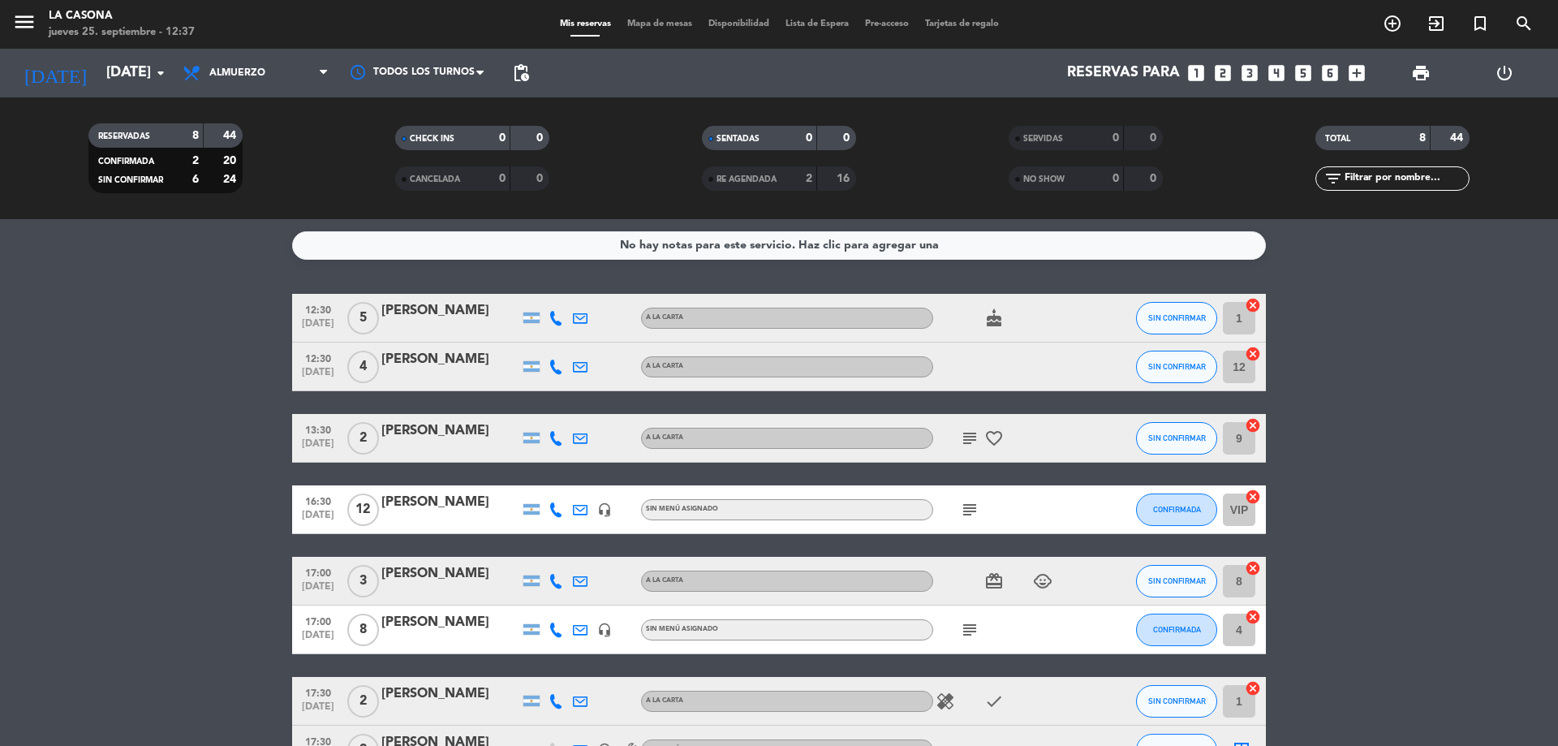
type input "[DATE]"
